Goal: Information Seeking & Learning: Learn about a topic

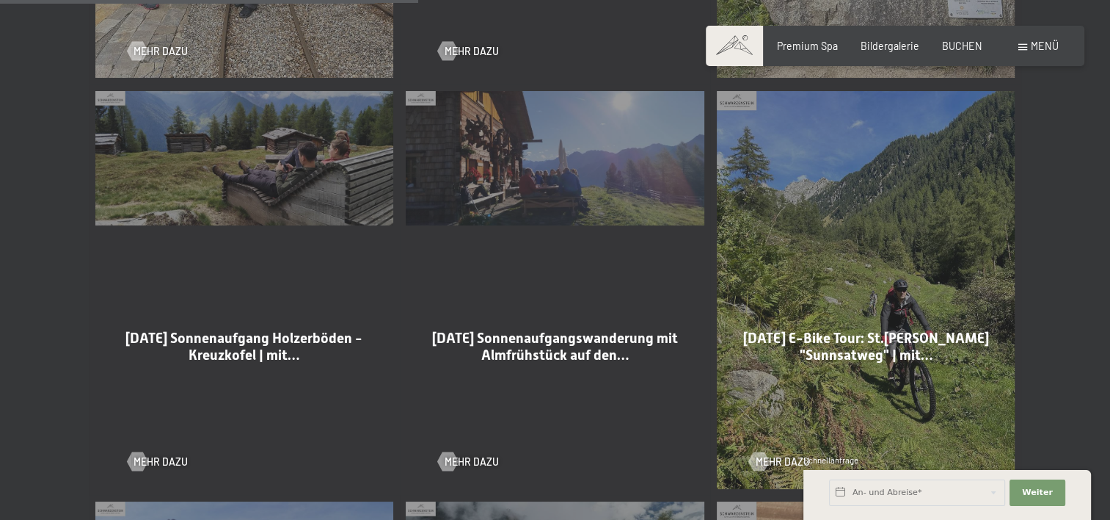
scroll to position [1614, 0]
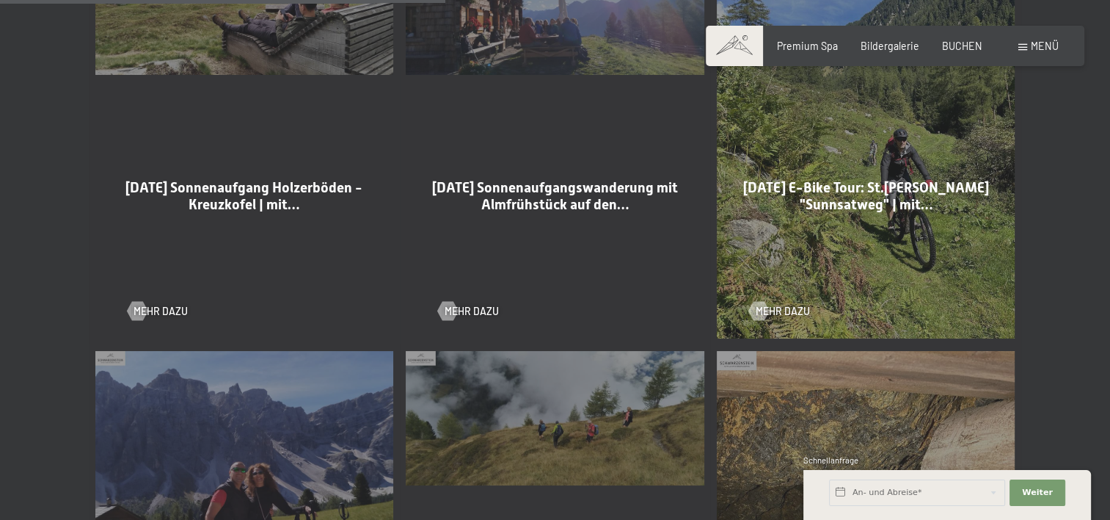
click at [479, 305] on span "Einwilligung Marketing*" at bounding box center [473, 301] width 121 height 15
click at [406, 305] on input "Einwilligung Marketing*" at bounding box center [398, 301] width 15 height 15
checkbox input "false"
click at [478, 310] on span "Mehr dazu" at bounding box center [486, 311] width 54 height 15
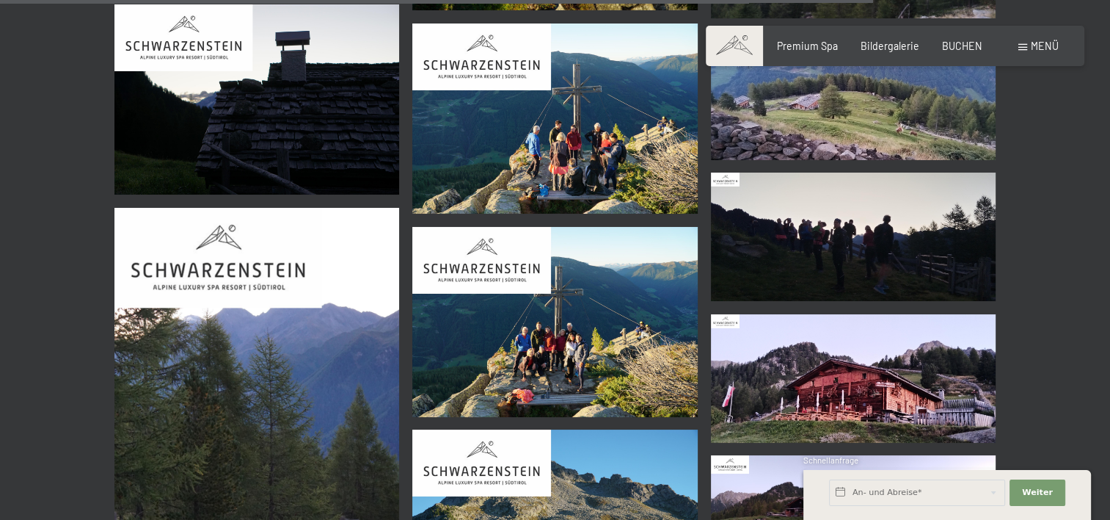
scroll to position [6605, 0]
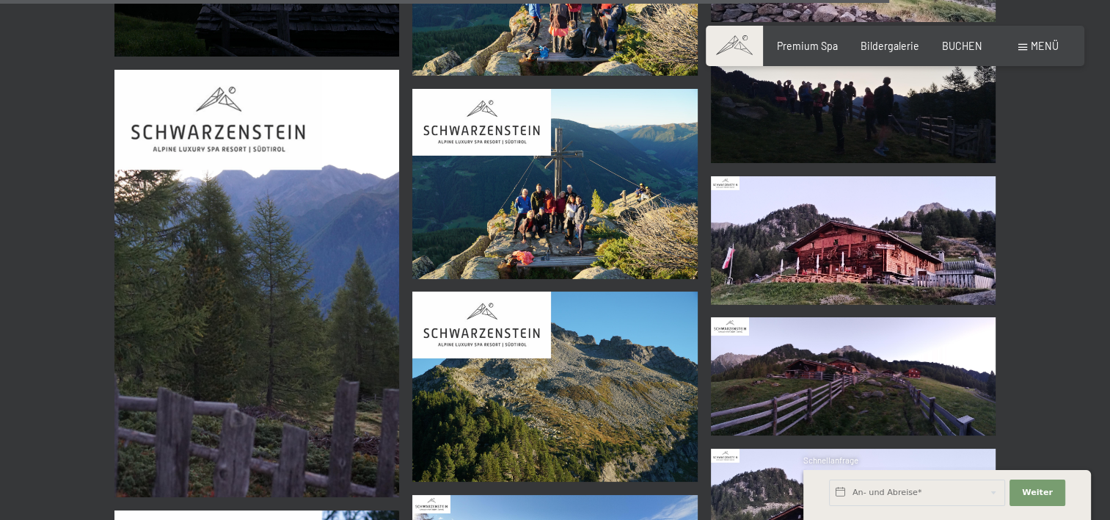
click at [514, 229] on img at bounding box center [554, 184] width 285 height 190
